Goal: Navigation & Orientation: Understand site structure

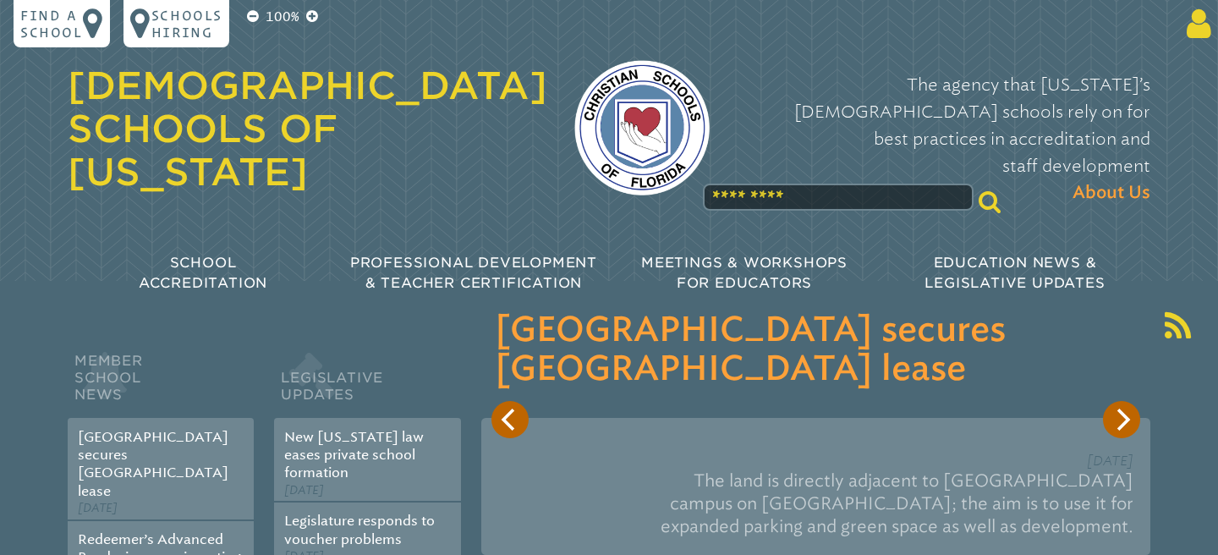
type input "**********"
click at [1195, 33] on icon at bounding box center [1195, 24] width 31 height 34
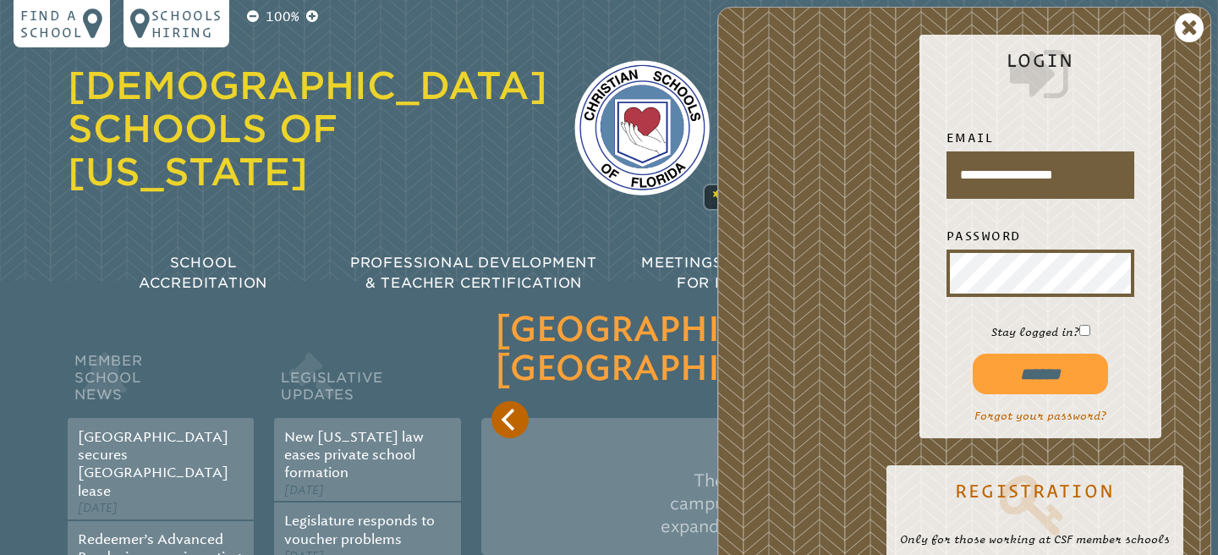
click at [1052, 366] on input "******" at bounding box center [1040, 374] width 135 height 41
type input "**********"
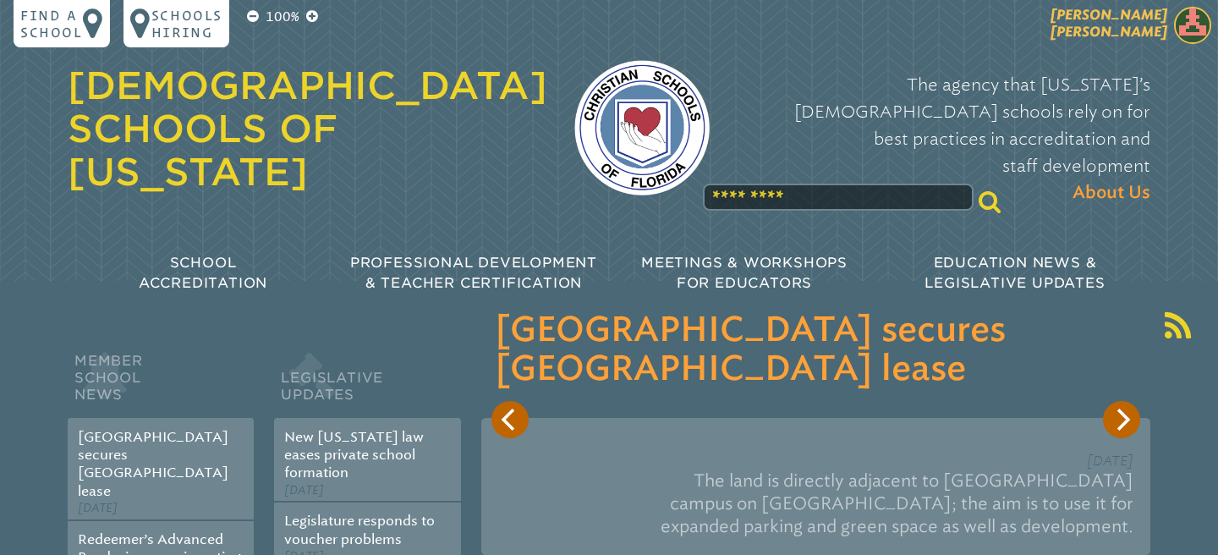
click at [1188, 28] on img at bounding box center [1192, 25] width 37 height 37
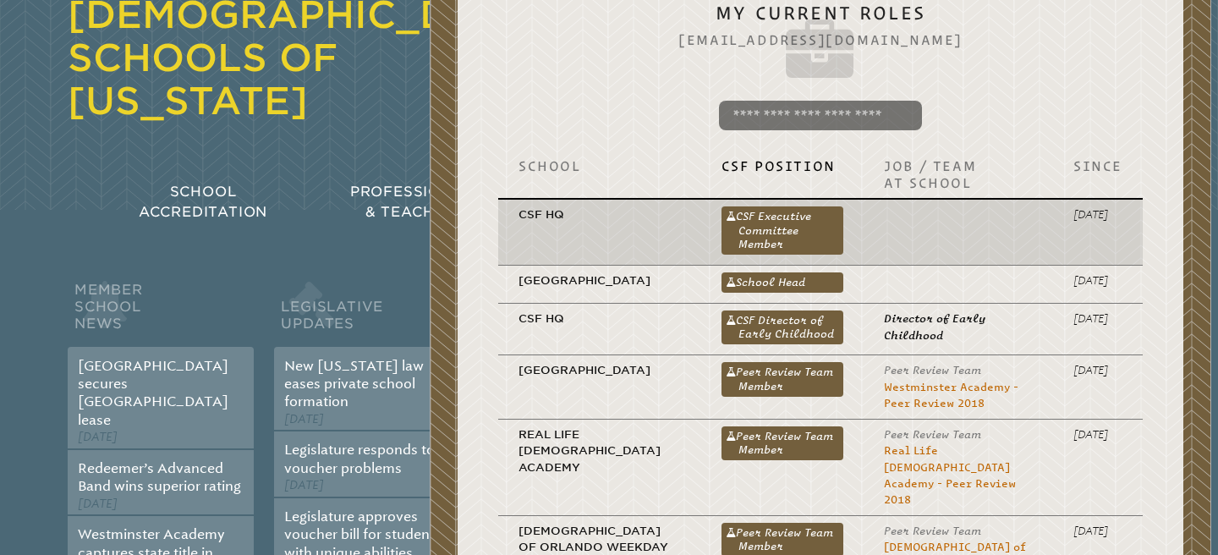
scroll to position [69, 0]
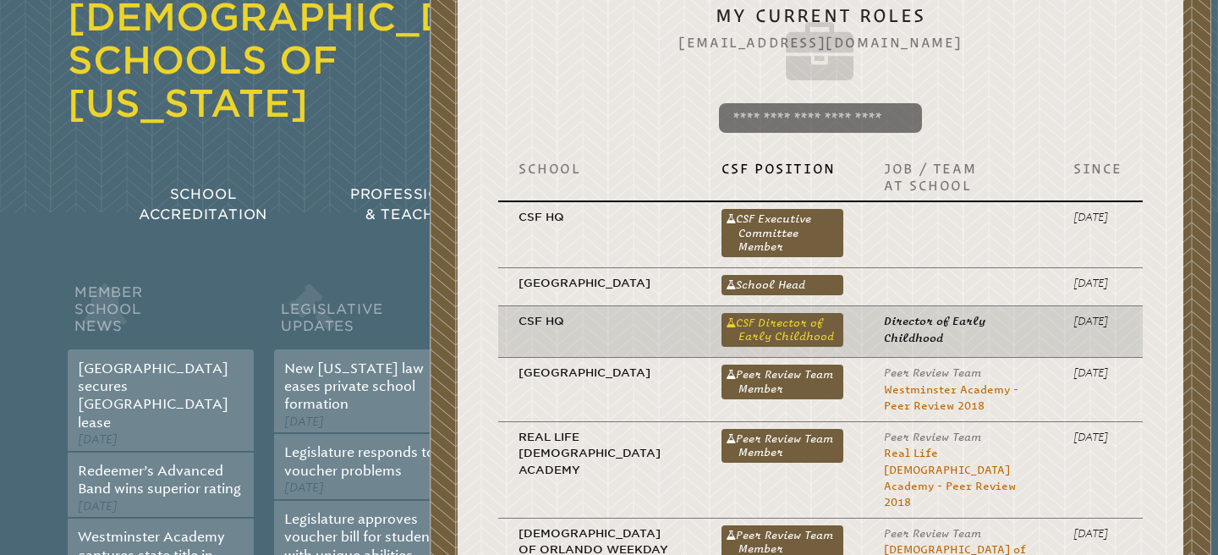
click at [775, 347] on link "CSF Director of Early Childhood" at bounding box center [783, 330] width 123 height 34
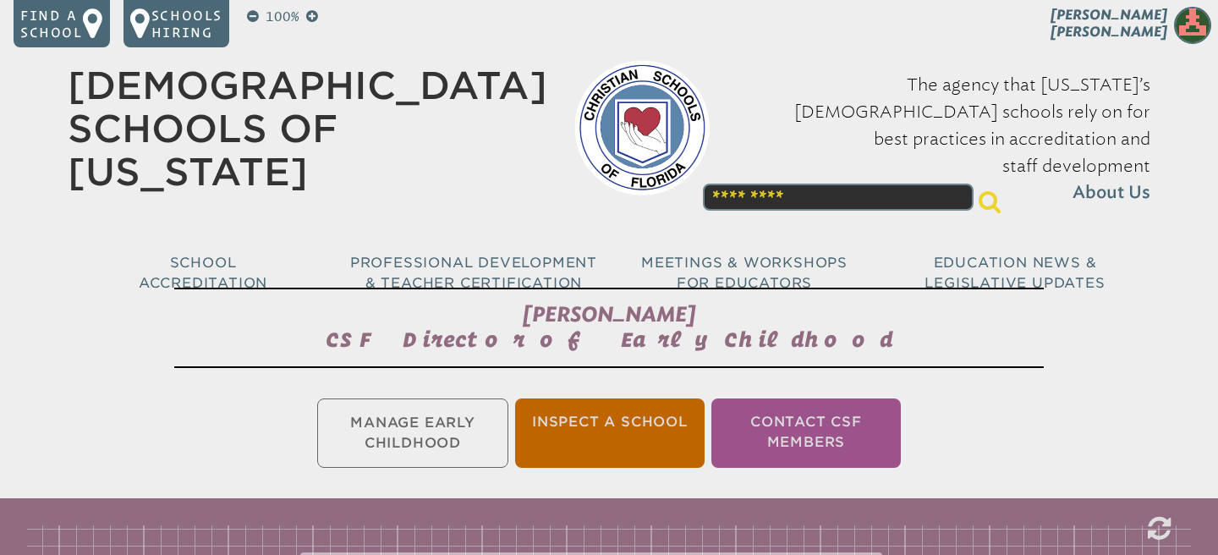
click at [464, 443] on ul "Manage Early Childhood Inspect a School Contact CSF Members" at bounding box center [609, 433] width 1218 height 76
click at [464, 444] on ul "Manage Early Childhood Inspect a School Contact CSF Members" at bounding box center [609, 433] width 1218 height 76
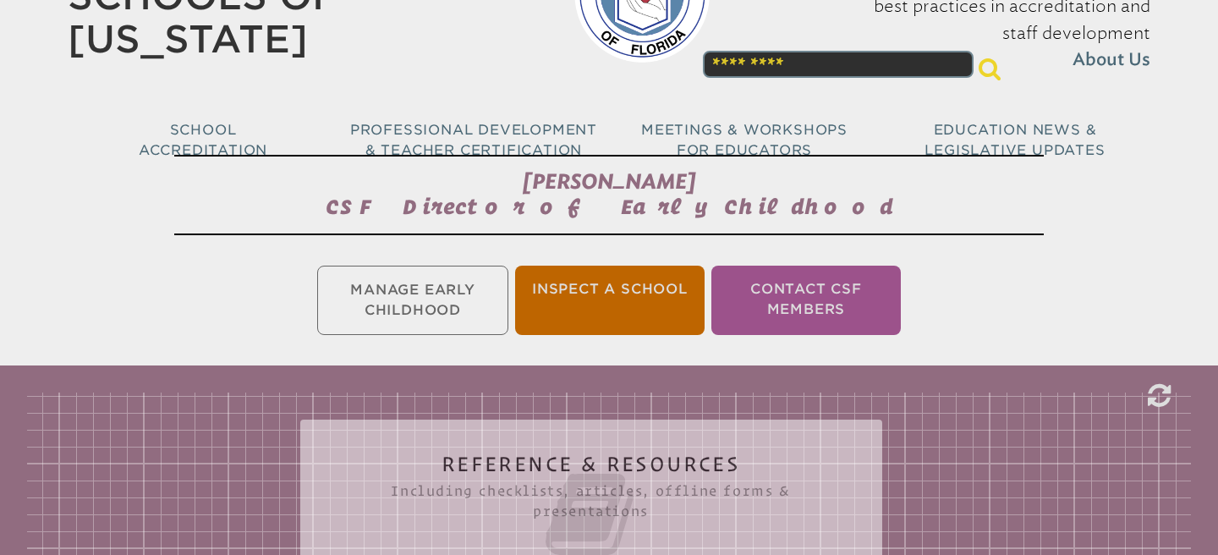
scroll to position [148, 0]
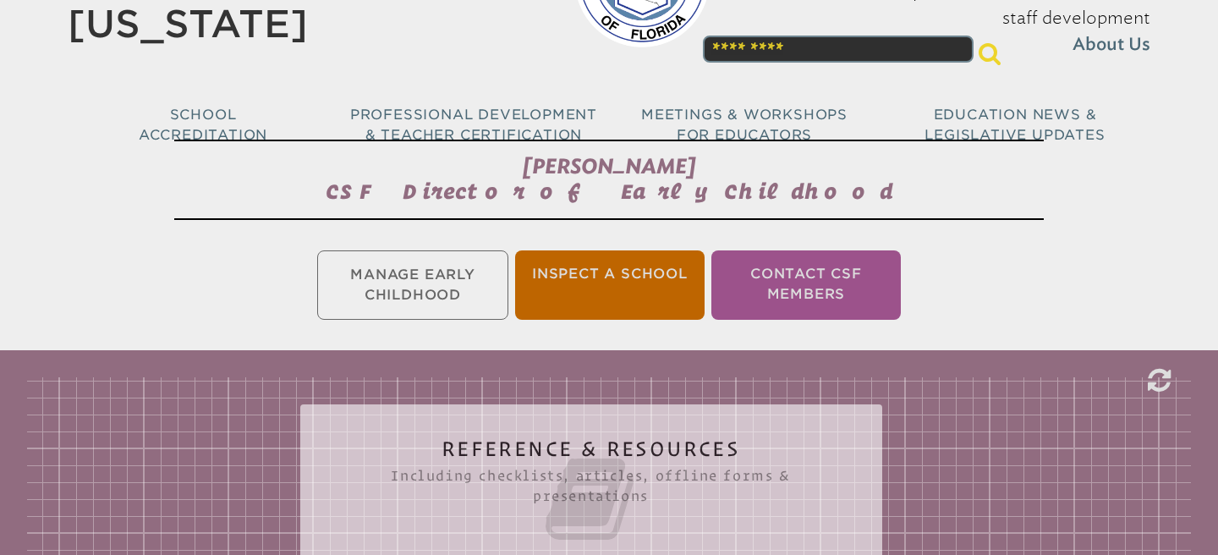
click at [547, 468] on icon at bounding box center [591, 499] width 514 height 95
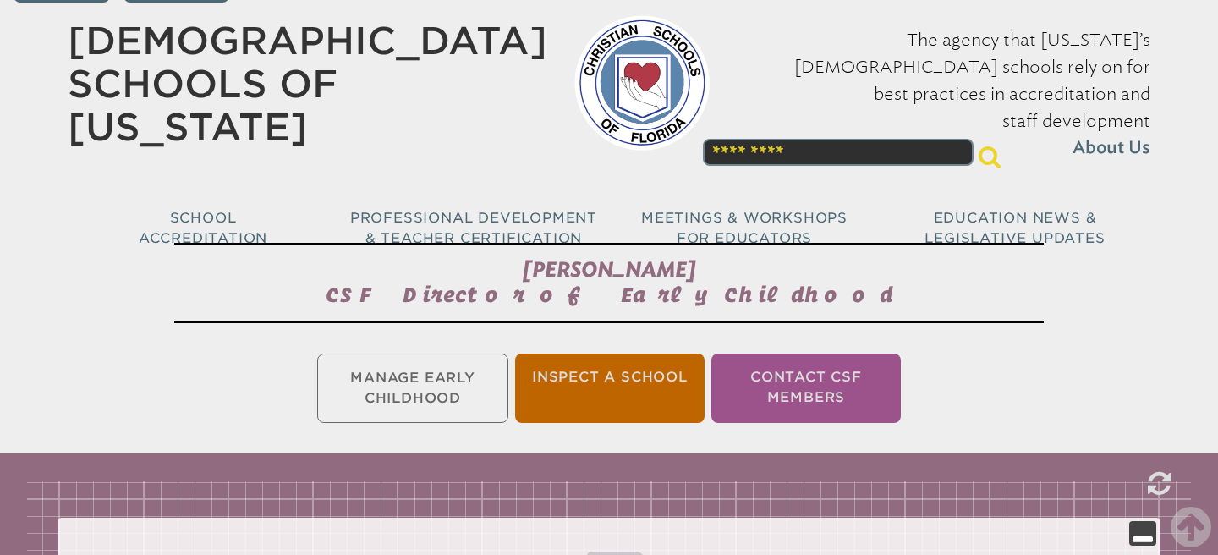
scroll to position [0, 0]
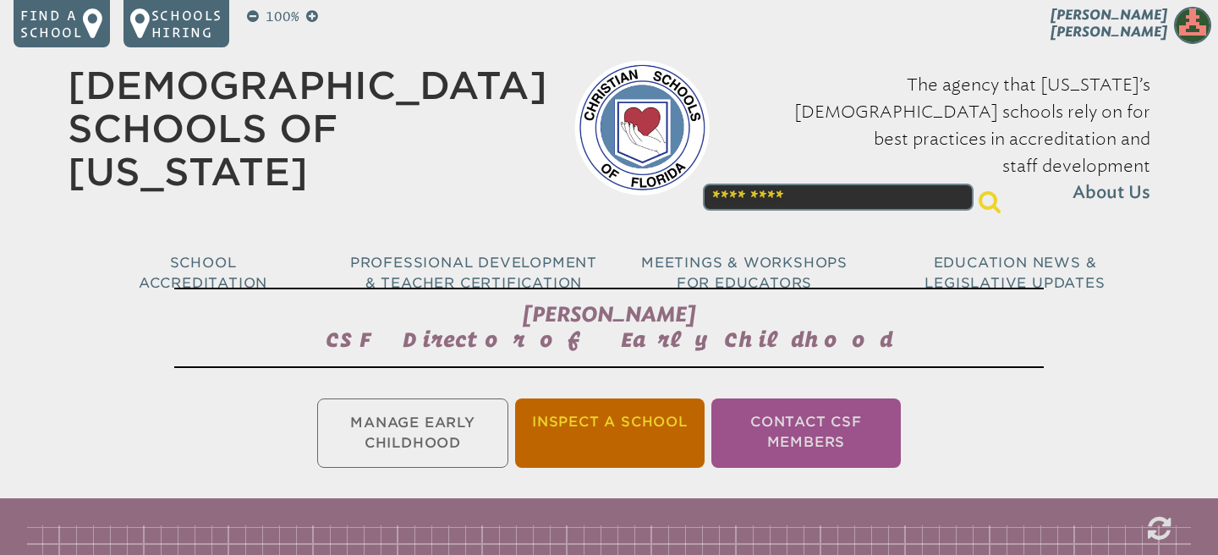
click at [582, 429] on li "Inspect a School" at bounding box center [610, 433] width 190 height 69
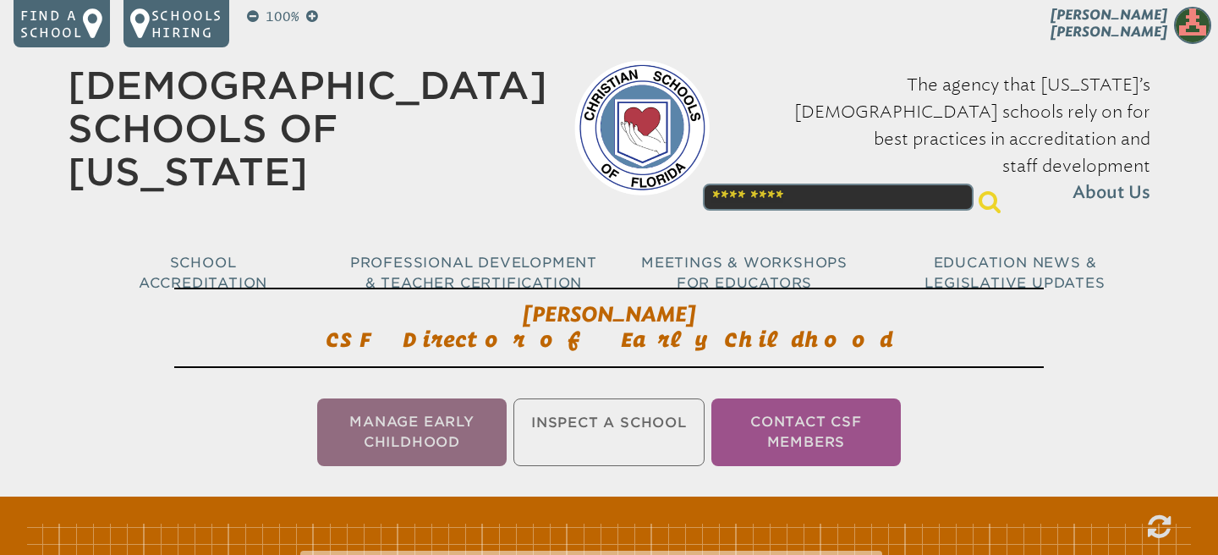
scroll to position [281, 0]
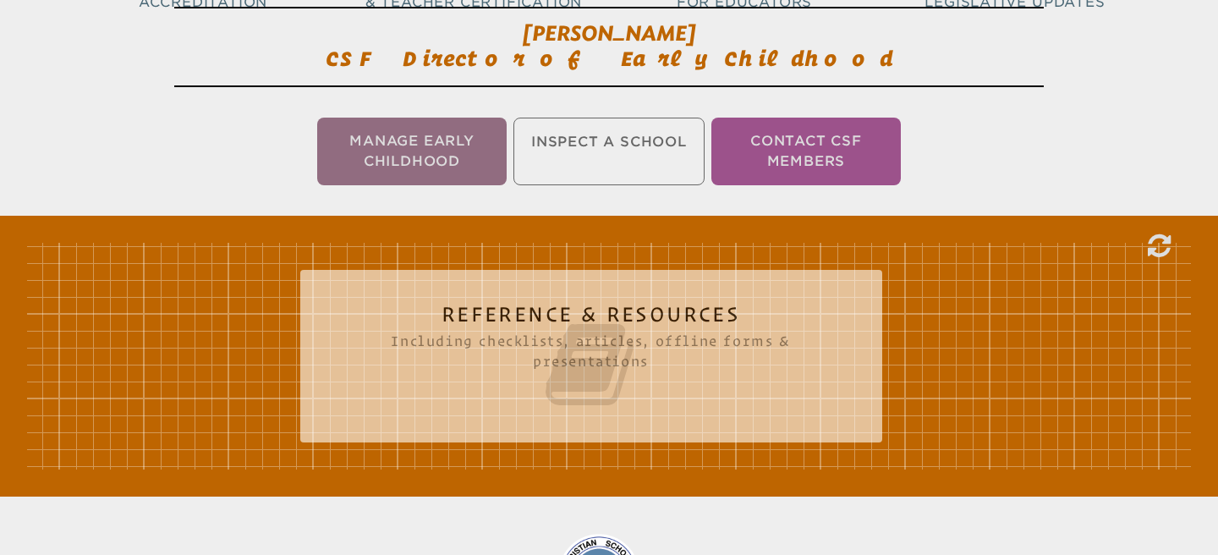
click at [545, 371] on icon at bounding box center [591, 364] width 514 height 95
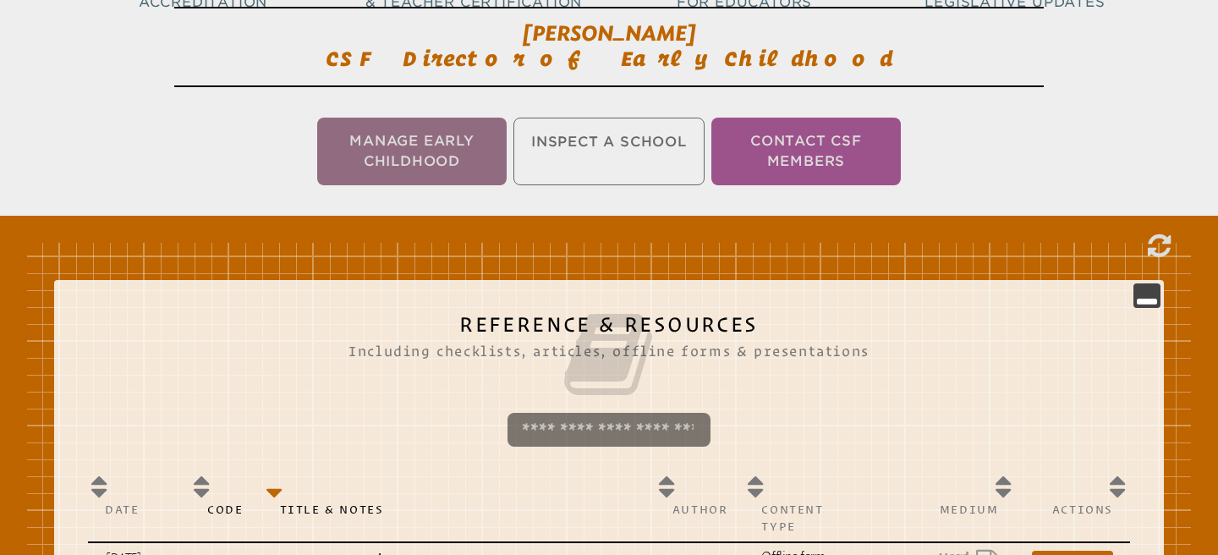
click at [545, 371] on icon at bounding box center [609, 354] width 1042 height 95
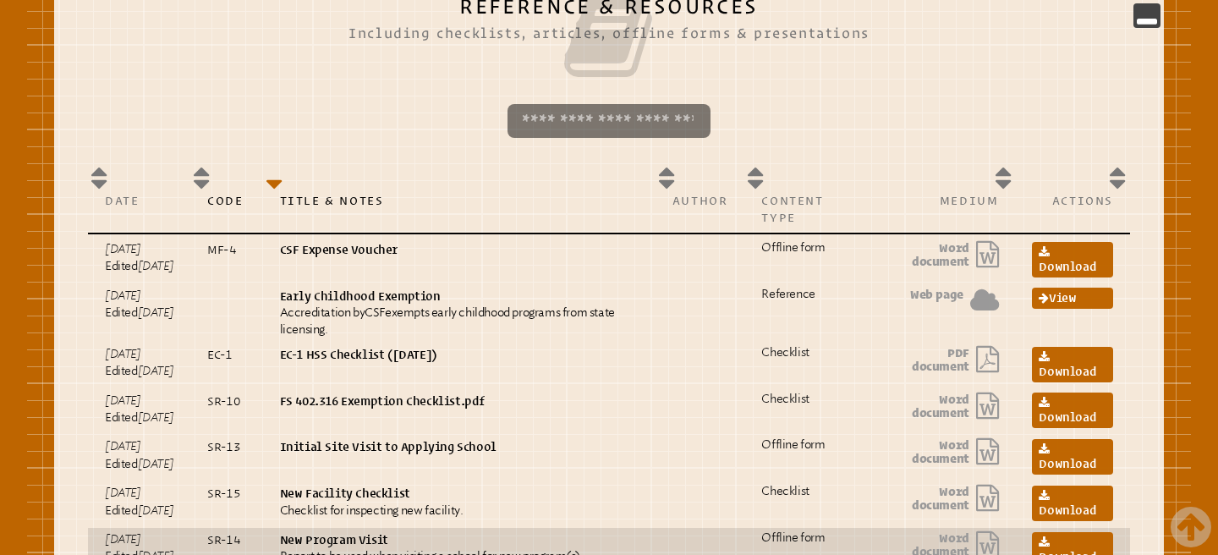
scroll to position [0, 0]
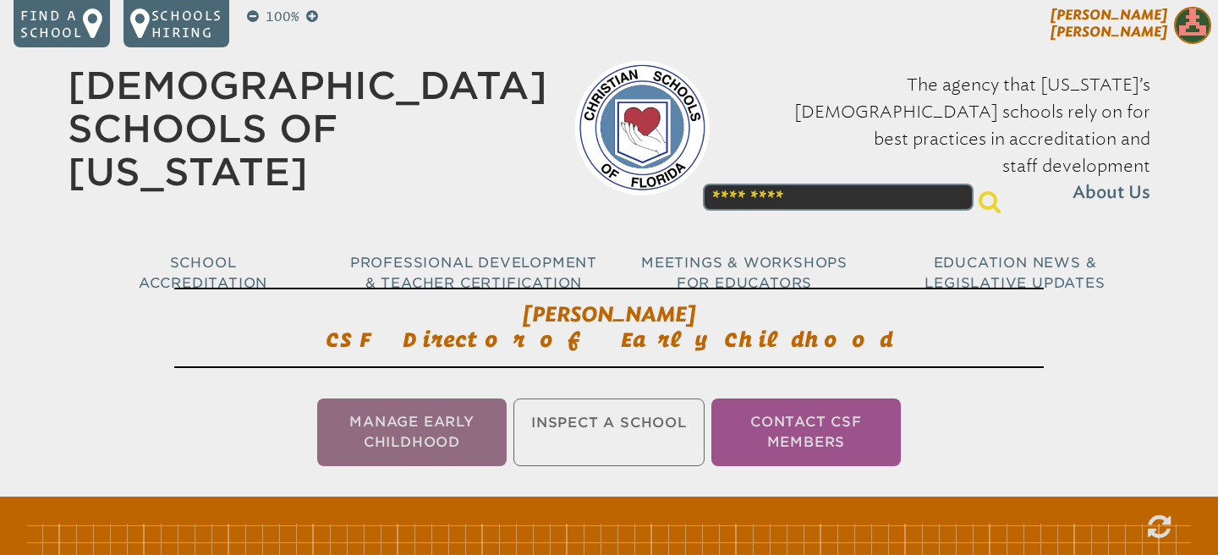
click at [1186, 32] on img at bounding box center [1192, 25] width 37 height 37
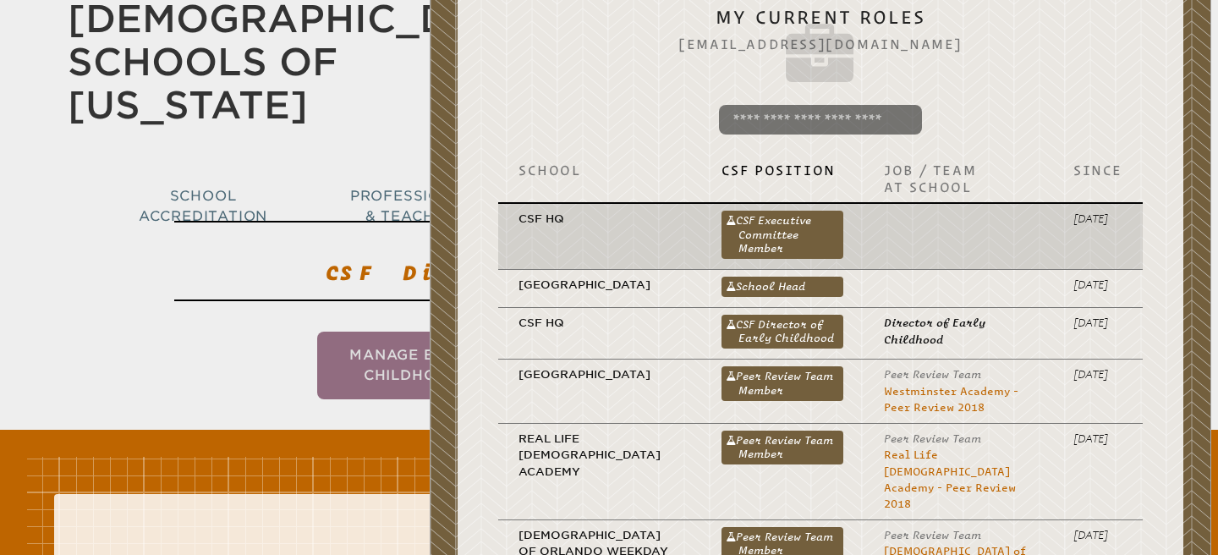
scroll to position [70, 0]
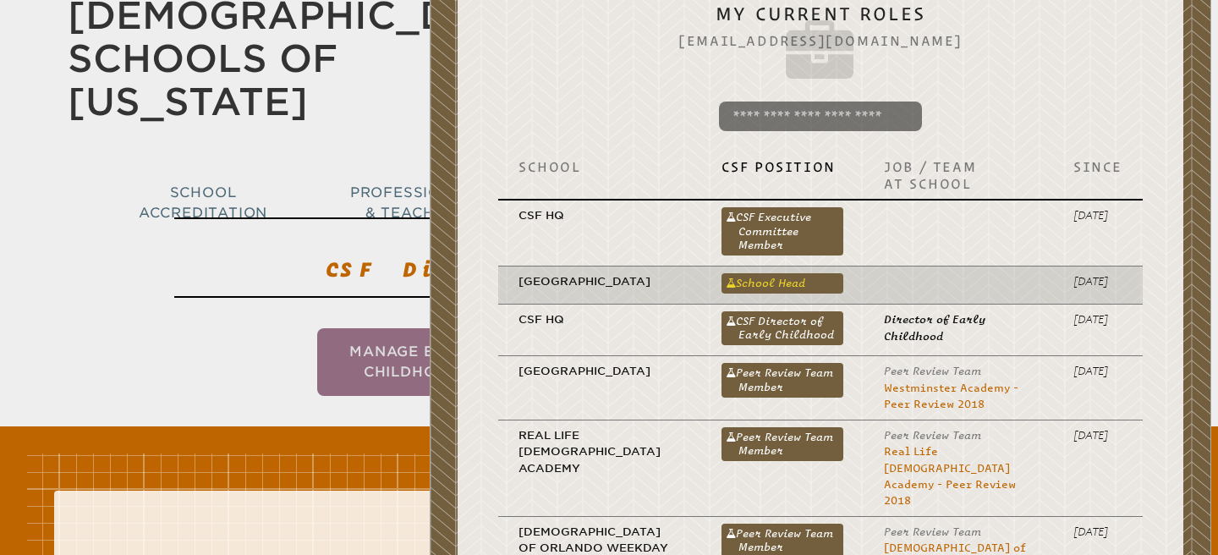
click at [827, 286] on link "School Head" at bounding box center [783, 283] width 123 height 20
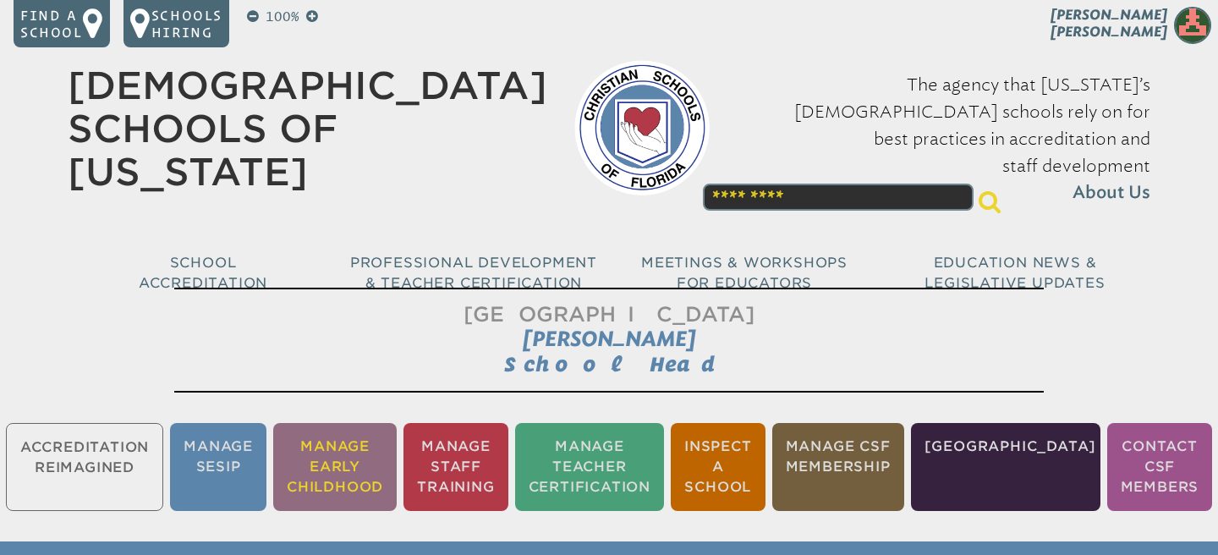
click at [376, 480] on li "Manage Early Childhood" at bounding box center [335, 467] width 124 height 88
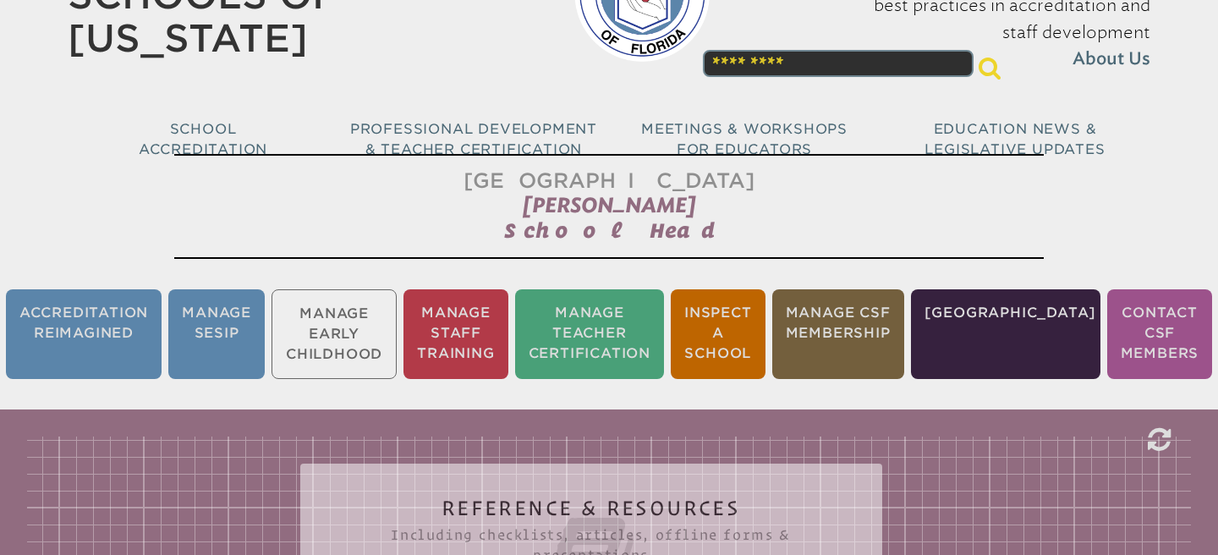
scroll to position [281, 0]
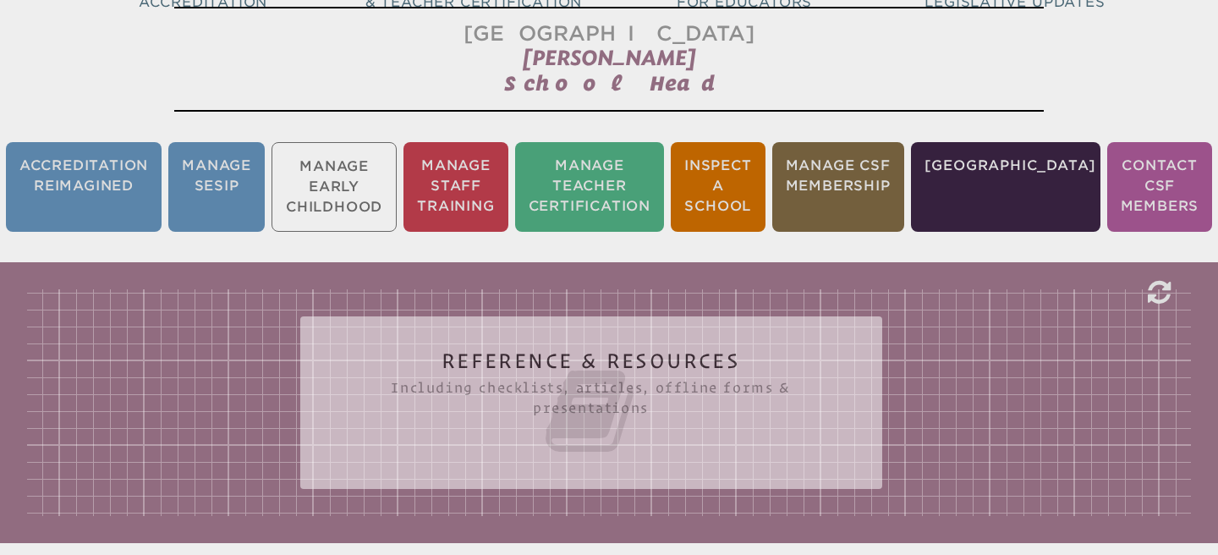
click at [451, 489] on div "Reference & Resources Including checklists, articles, offline forms & presentat…" at bounding box center [609, 402] width 1164 height 227
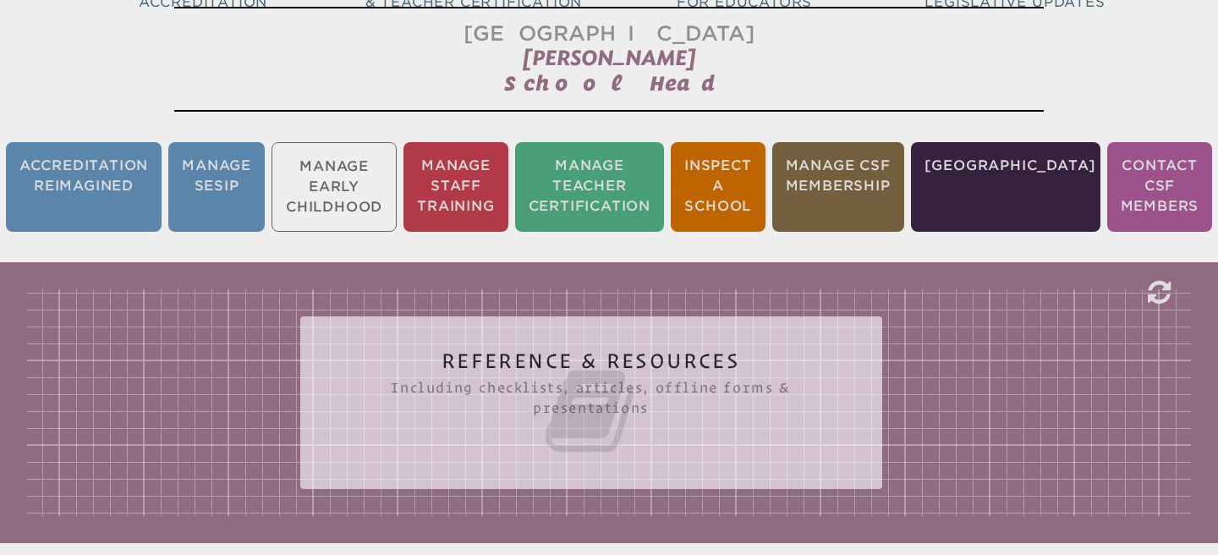
click at [470, 457] on icon at bounding box center [591, 411] width 514 height 95
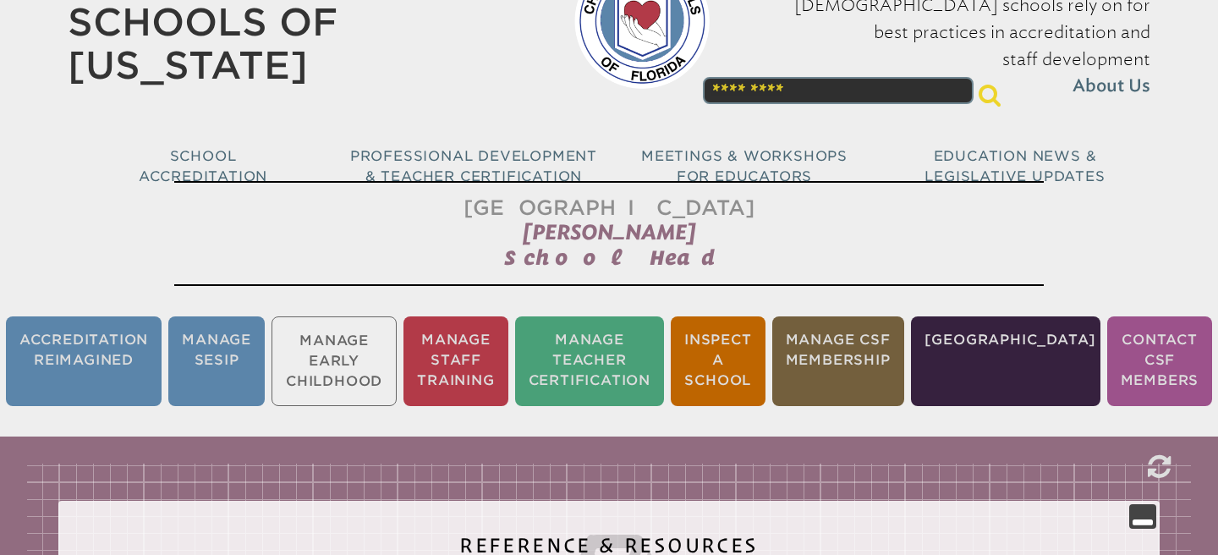
scroll to position [0, 0]
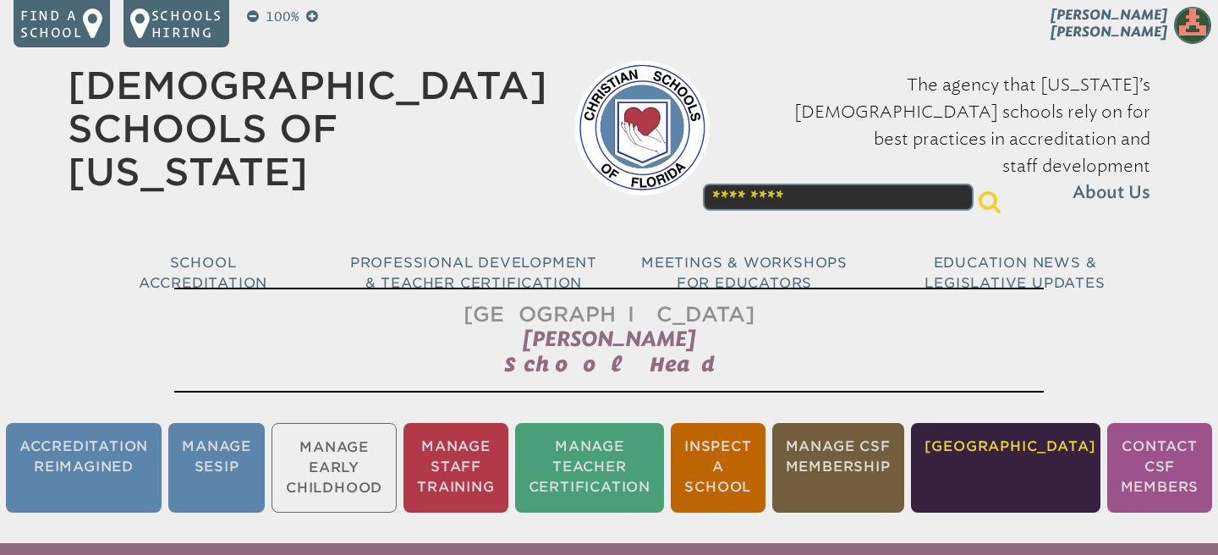
click at [1035, 474] on li "[GEOGRAPHIC_DATA]" at bounding box center [1006, 468] width 190 height 90
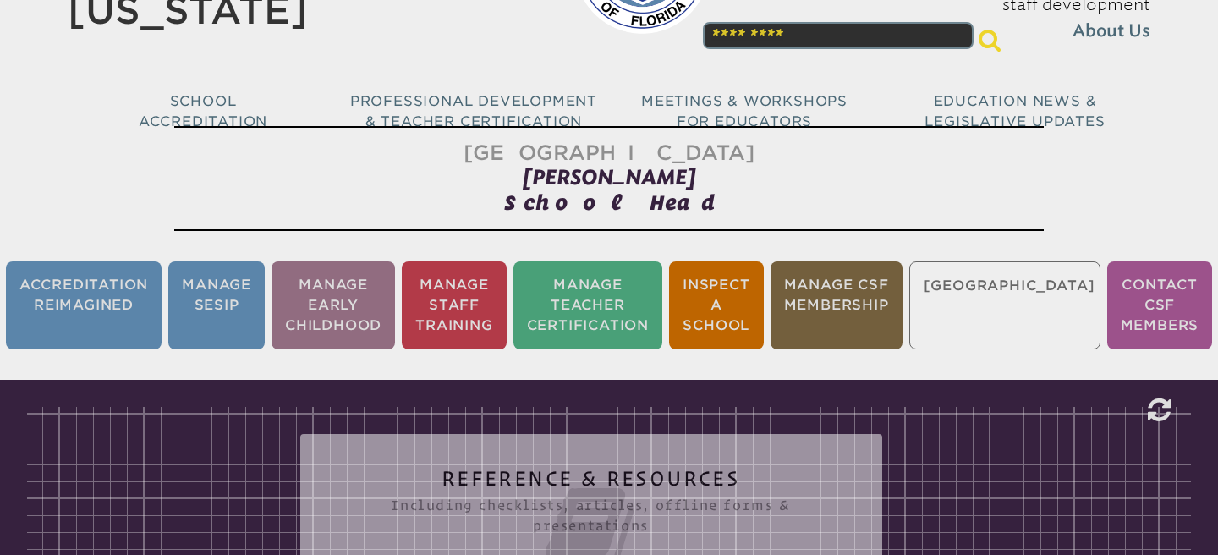
scroll to position [281, 0]
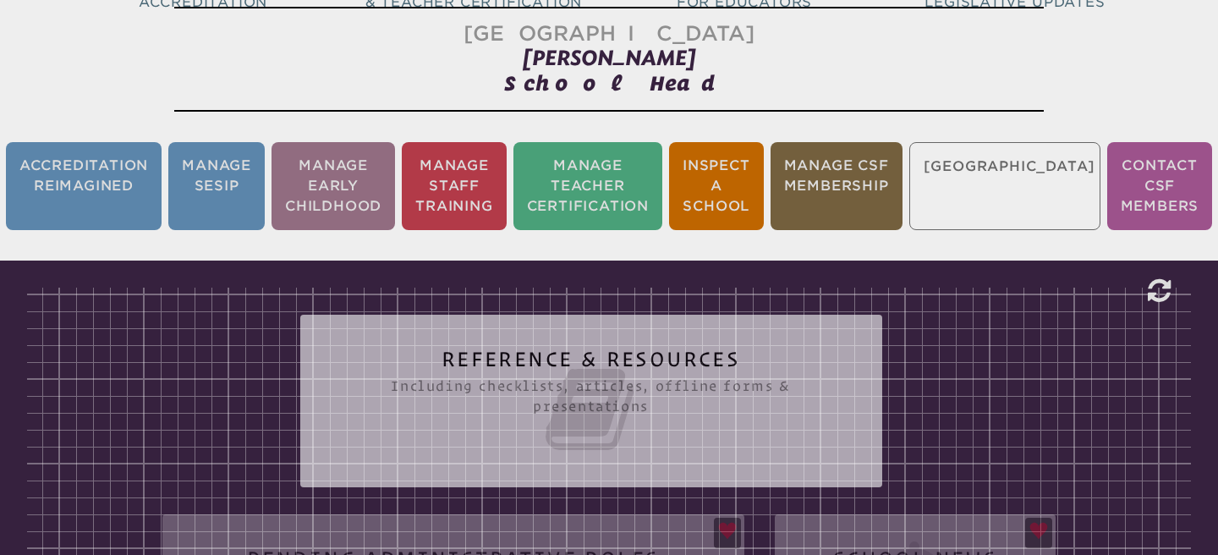
click at [681, 442] on icon at bounding box center [591, 409] width 514 height 95
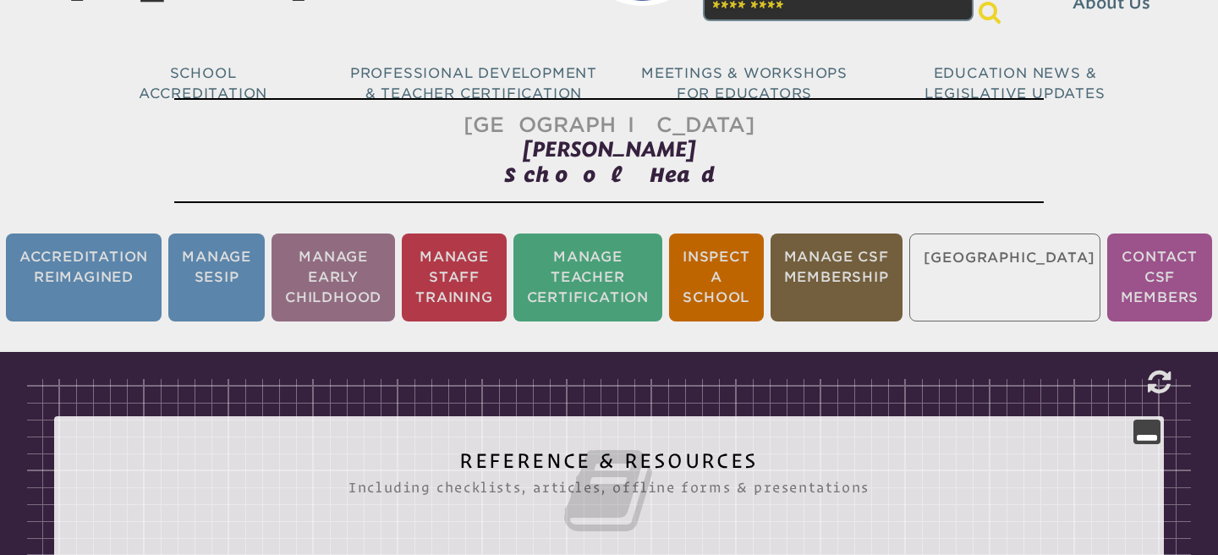
scroll to position [39, 0]
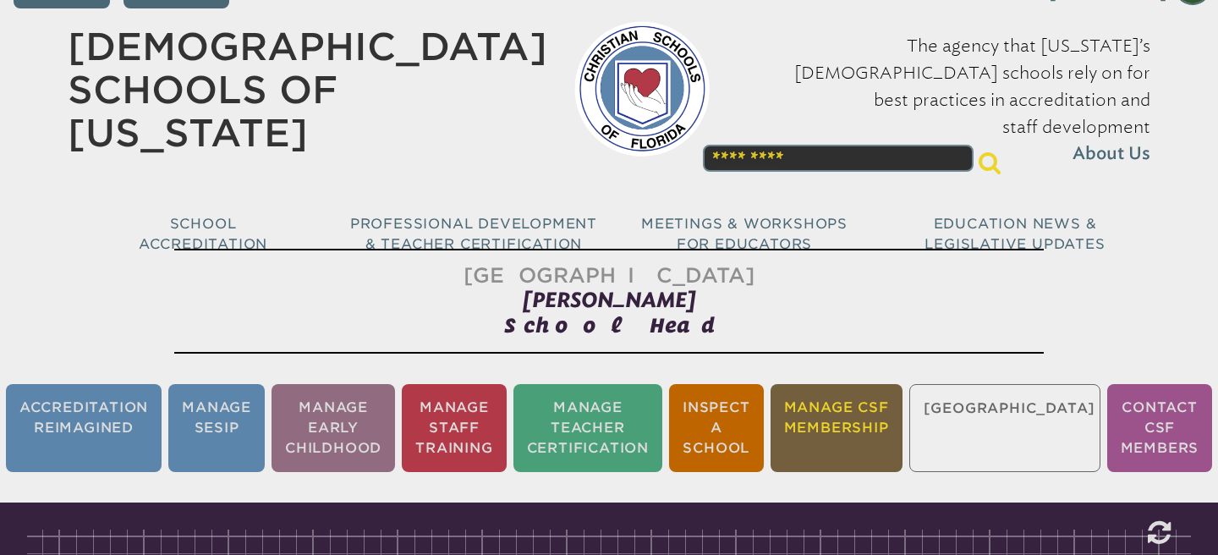
click at [871, 426] on li "Manage CSF Membership" at bounding box center [837, 428] width 132 height 88
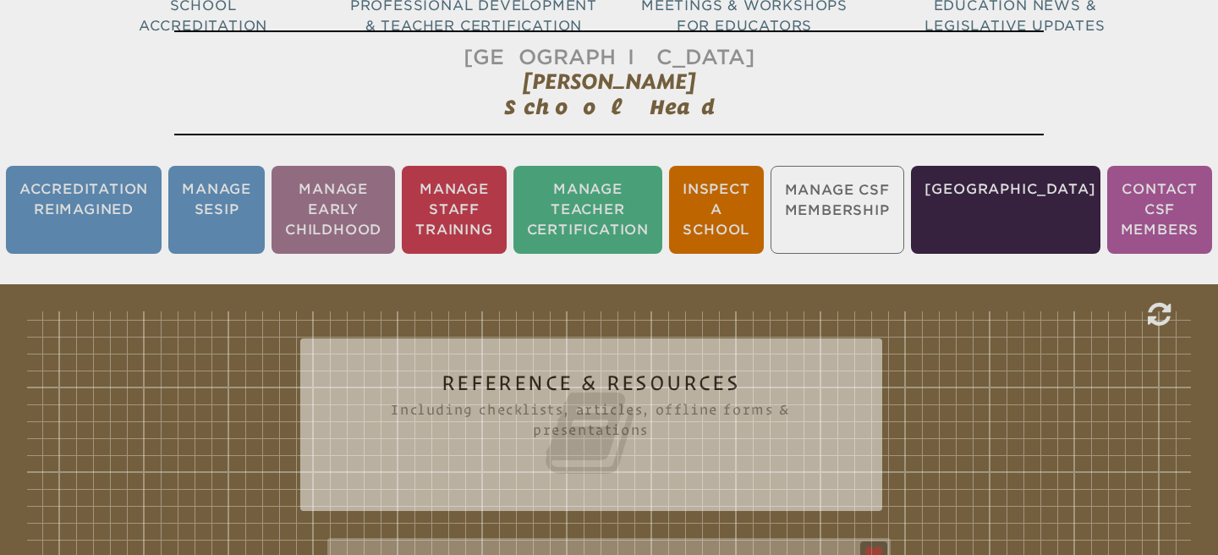
scroll to position [281, 0]
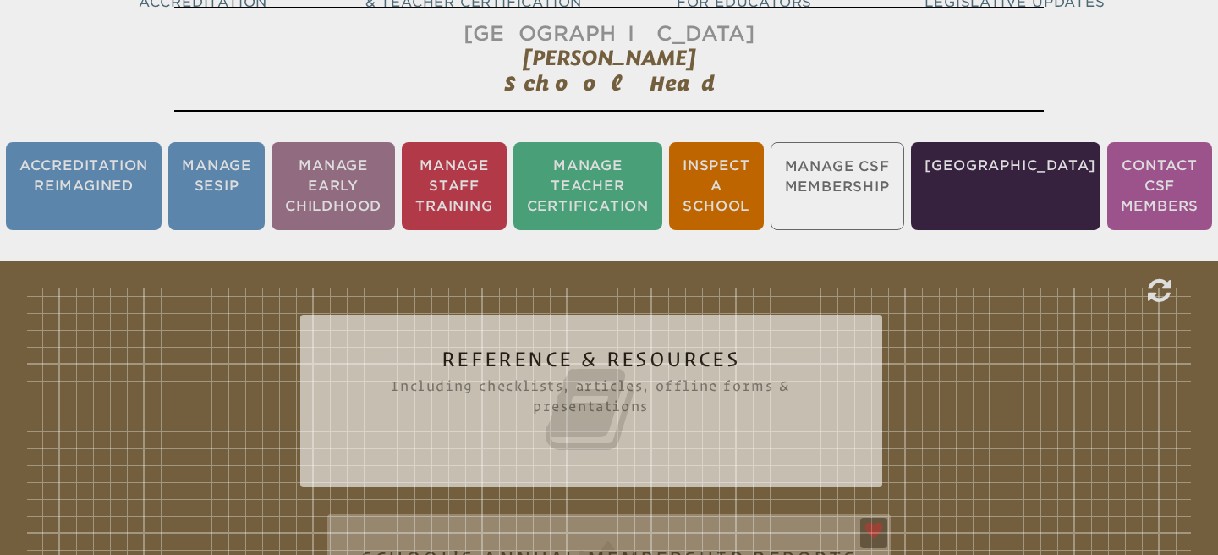
click at [758, 427] on icon at bounding box center [591, 409] width 514 height 95
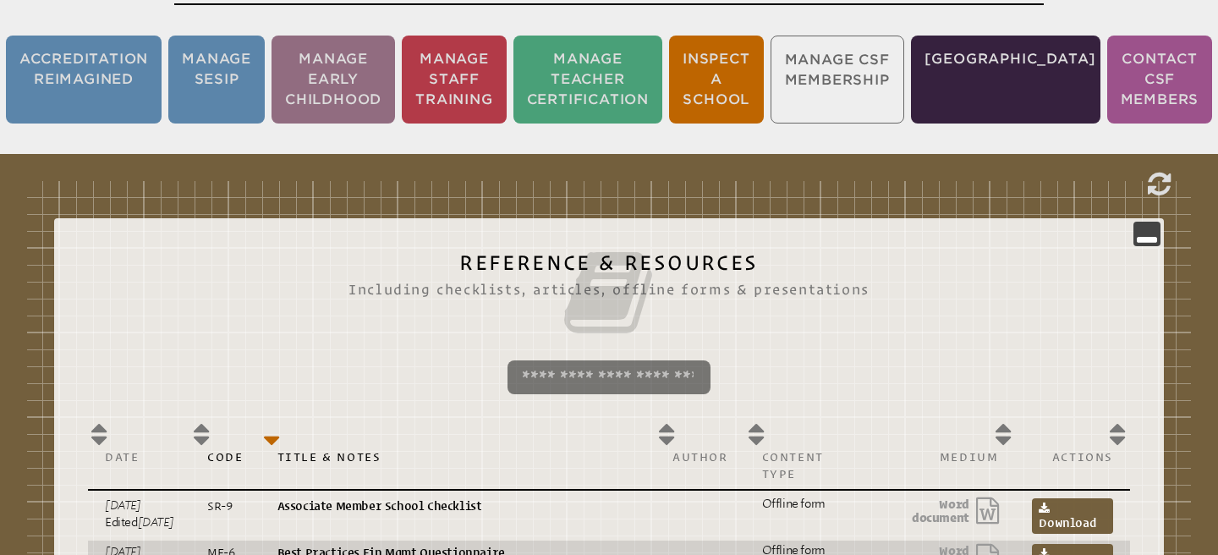
scroll to position [358, 0]
